Goal: Use online tool/utility: Utilize a website feature to perform a specific function

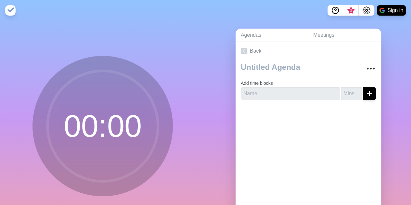
click at [279, 103] on div "Add time blocks" at bounding box center [309, 82] width 146 height 45
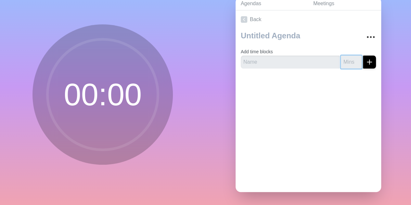
click at [341, 60] on input "number" at bounding box center [351, 62] width 21 height 13
type input "30"
drag, startPoint x: 372, startPoint y: 61, endPoint x: 362, endPoint y: 56, distance: 11.3
click at [362, 56] on div "Add time blocks 30" at bounding box center [309, 51] width 146 height 45
click at [367, 62] on line "submit" at bounding box center [369, 62] width 5 height 0
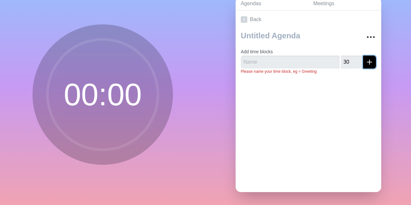
scroll to position [0, 0]
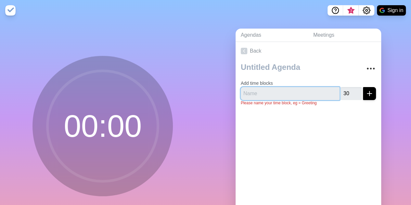
click at [246, 93] on input "text" at bounding box center [290, 93] width 99 height 13
type input "o"
type input "Capabilities"
click at [363, 87] on button "submit" at bounding box center [369, 93] width 13 height 13
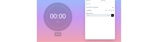
scroll to position [19, 0]
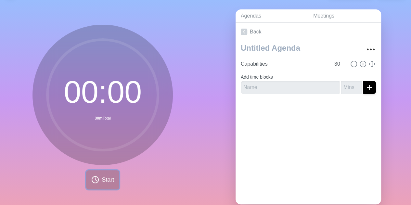
click at [97, 187] on button "Start" at bounding box center [102, 179] width 33 height 19
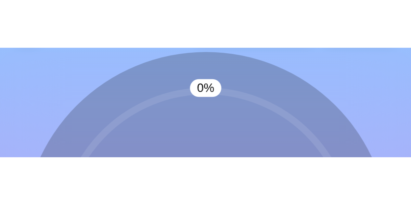
scroll to position [16, 0]
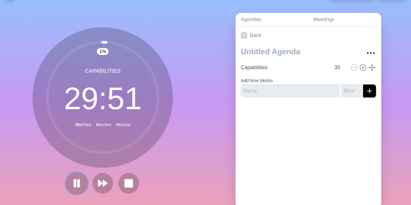
click at [79, 186] on icon at bounding box center [76, 183] width 11 height 11
